Goal: Task Accomplishment & Management: Manage account settings

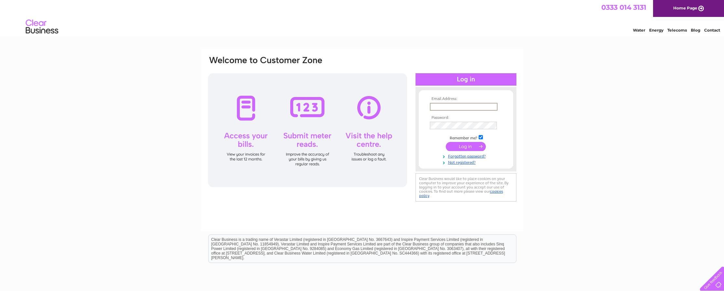
type input "taz-tattoos@live.co.uk"
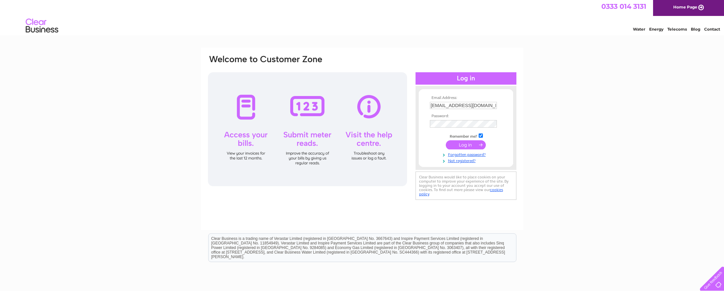
click at [460, 145] on input "submit" at bounding box center [466, 144] width 40 height 9
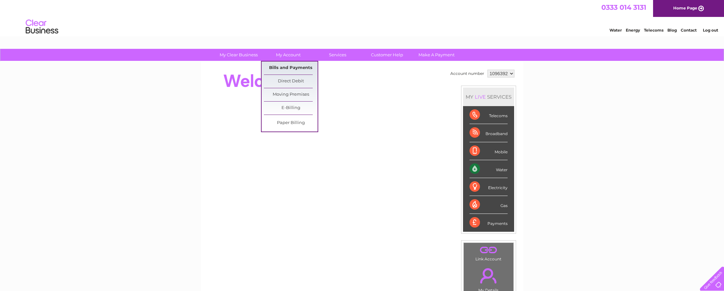
click at [294, 64] on link "Bills and Payments" at bounding box center [291, 68] width 54 height 13
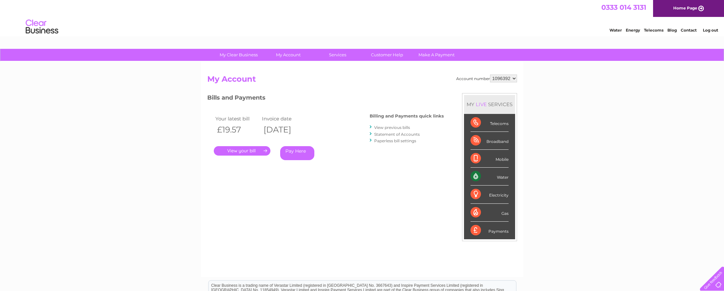
click at [254, 152] on link "." at bounding box center [242, 150] width 57 height 9
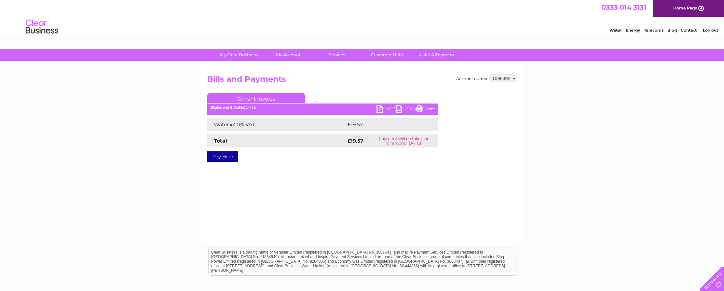
click at [424, 108] on link "Print" at bounding box center [426, 109] width 20 height 9
